Goal: Complete application form: Complete application form

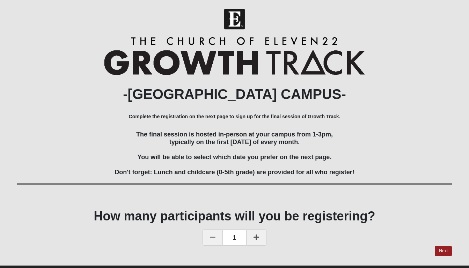
click at [442, 249] on link "Next" at bounding box center [443, 251] width 17 height 10
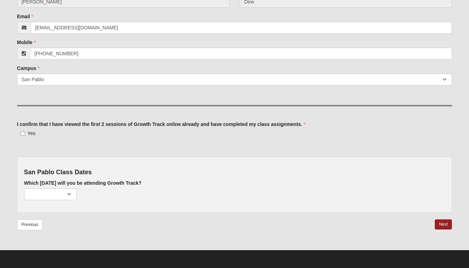
scroll to position [120, 0]
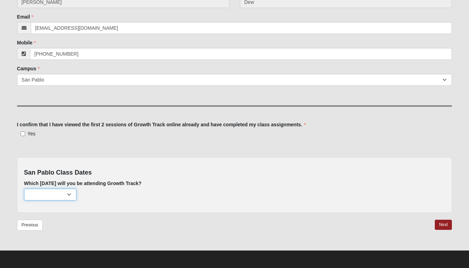
select select "714"
click at [22, 134] on input "Yes" at bounding box center [23, 133] width 5 height 5
checkbox input "true"
click at [442, 224] on link "Next" at bounding box center [443, 224] width 17 height 10
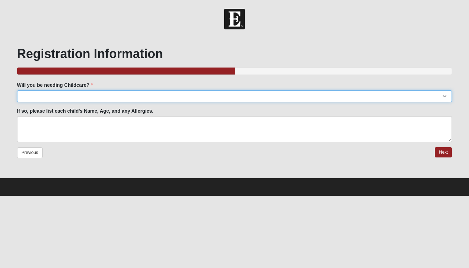
select select "No"
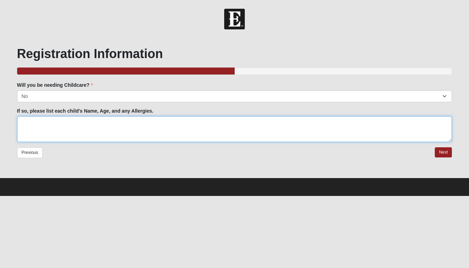
click at [45, 121] on textarea "If so, please list each child's Name, Age, and any Allergies." at bounding box center [234, 129] width 435 height 26
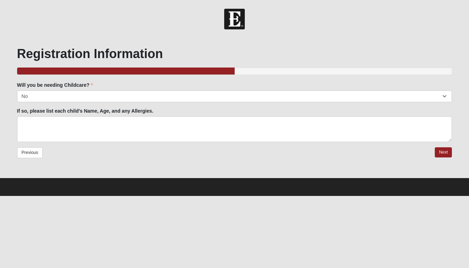
click at [439, 150] on link "Next" at bounding box center [443, 152] width 17 height 10
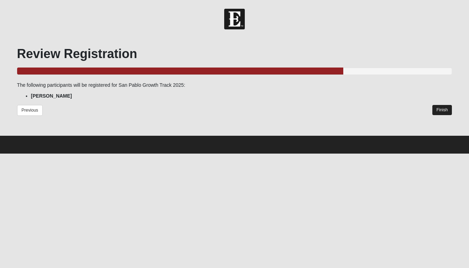
click at [441, 109] on link "Finish" at bounding box center [443, 110] width 20 height 10
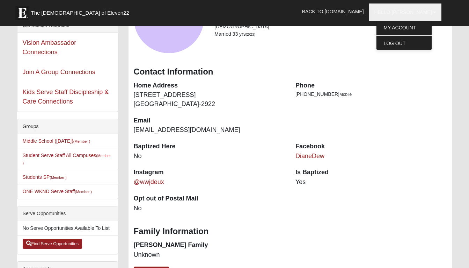
scroll to position [83, 0]
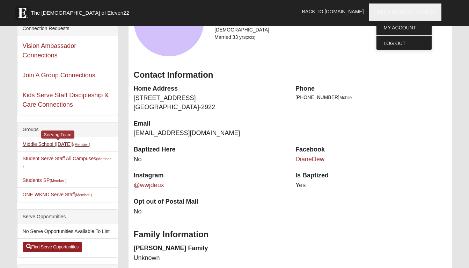
click at [68, 140] on li "Middle School (Sunday) (Member ) Serving Team" at bounding box center [67, 144] width 100 height 14
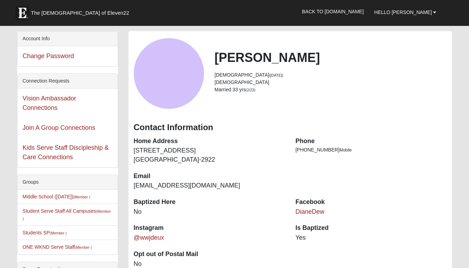
scroll to position [28, 0]
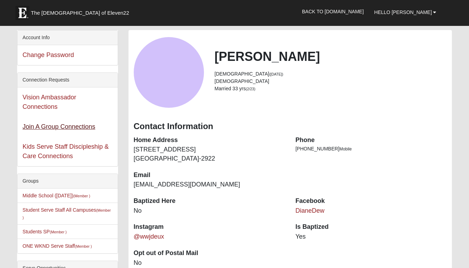
click at [53, 128] on link "Join A Group Connections" at bounding box center [59, 126] width 73 height 7
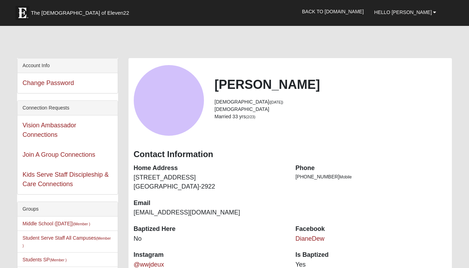
scroll to position [0, 0]
click at [433, 12] on b at bounding box center [434, 12] width 3 height 5
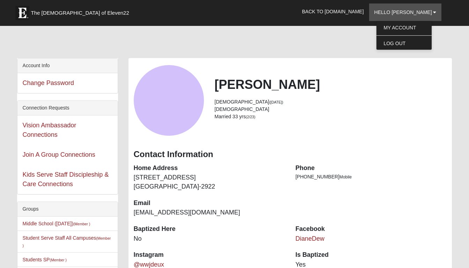
drag, startPoint x: 333, startPoint y: 50, endPoint x: 310, endPoint y: 44, distance: 23.8
click at [332, 50] on div at bounding box center [234, 43] width 435 height 29
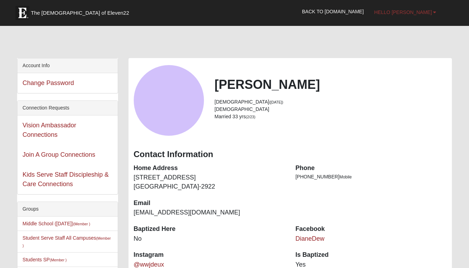
click at [437, 13] on link "Hello [PERSON_NAME]" at bounding box center [405, 11] width 73 height 17
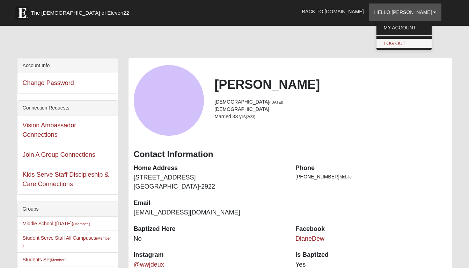
click at [416, 41] on link "Log Out" at bounding box center [404, 43] width 55 height 9
